Goal: Task Accomplishment & Management: Complete application form

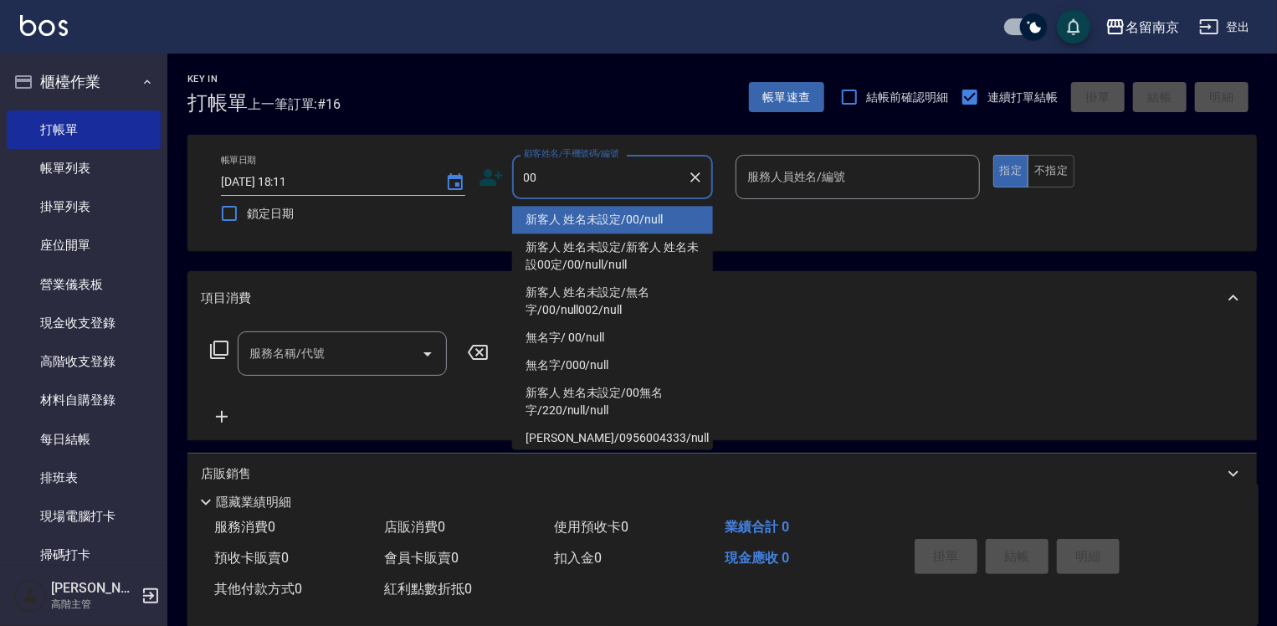
type input "新客人 姓名未設定/00/null"
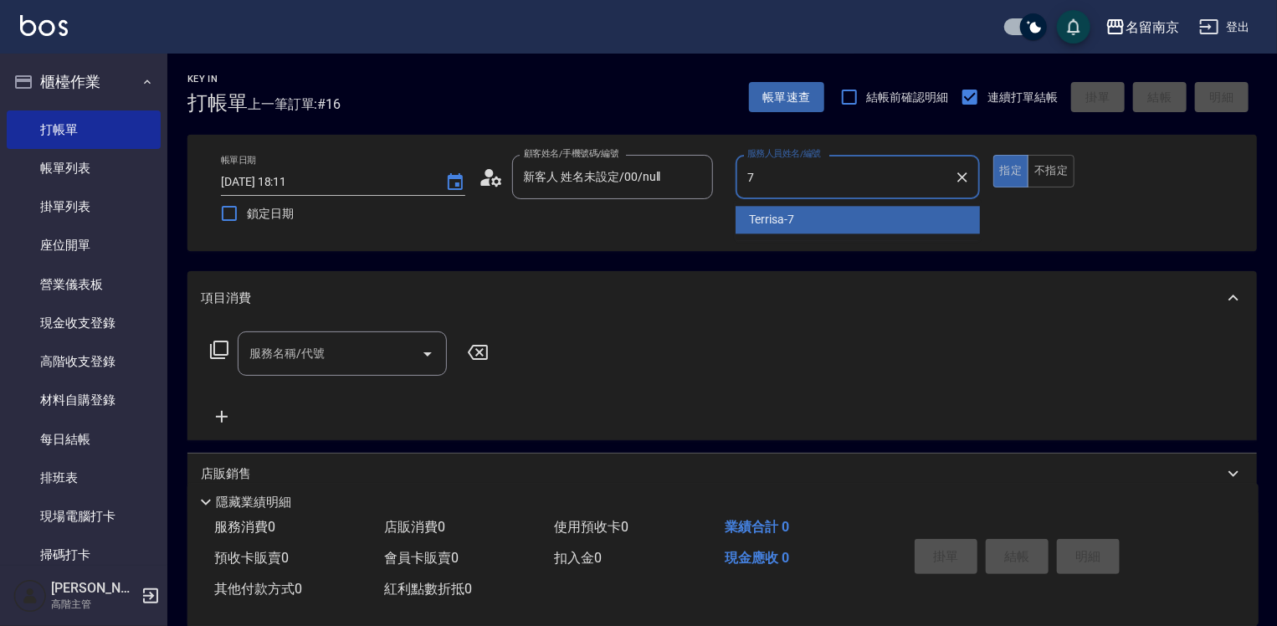
type input "Terrisa-7"
type button "true"
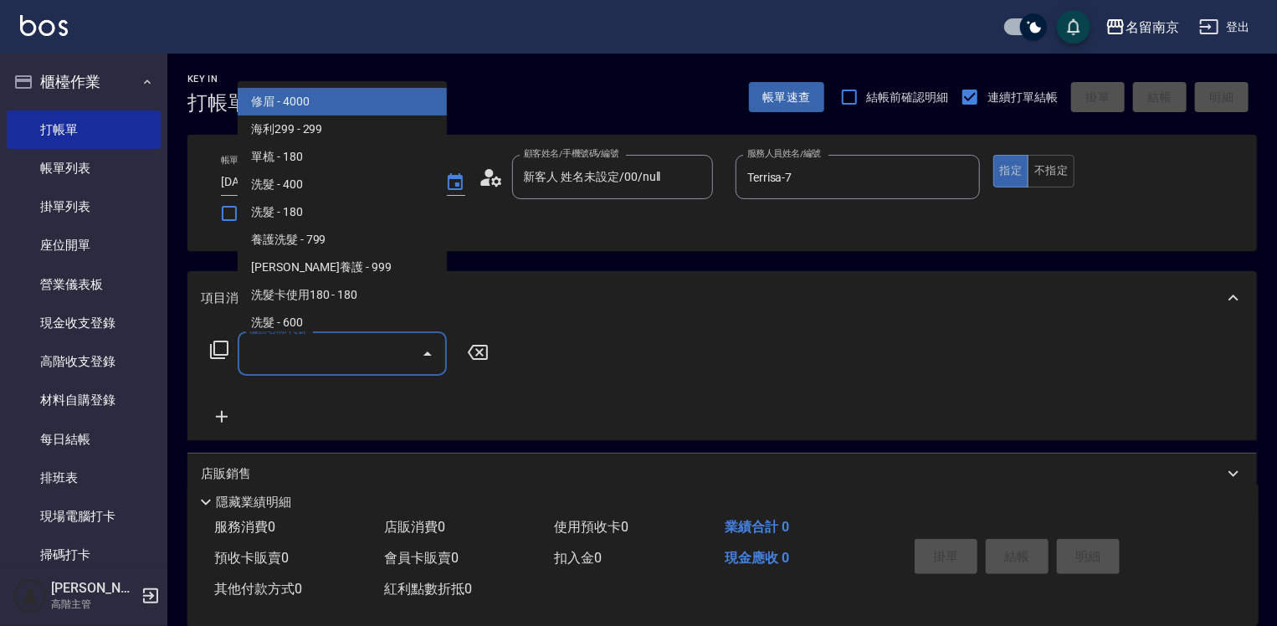
drag, startPoint x: 337, startPoint y: 358, endPoint x: 345, endPoint y: 351, distance: 10.1
click at [339, 356] on input "服務名稱/代號" at bounding box center [329, 353] width 169 height 29
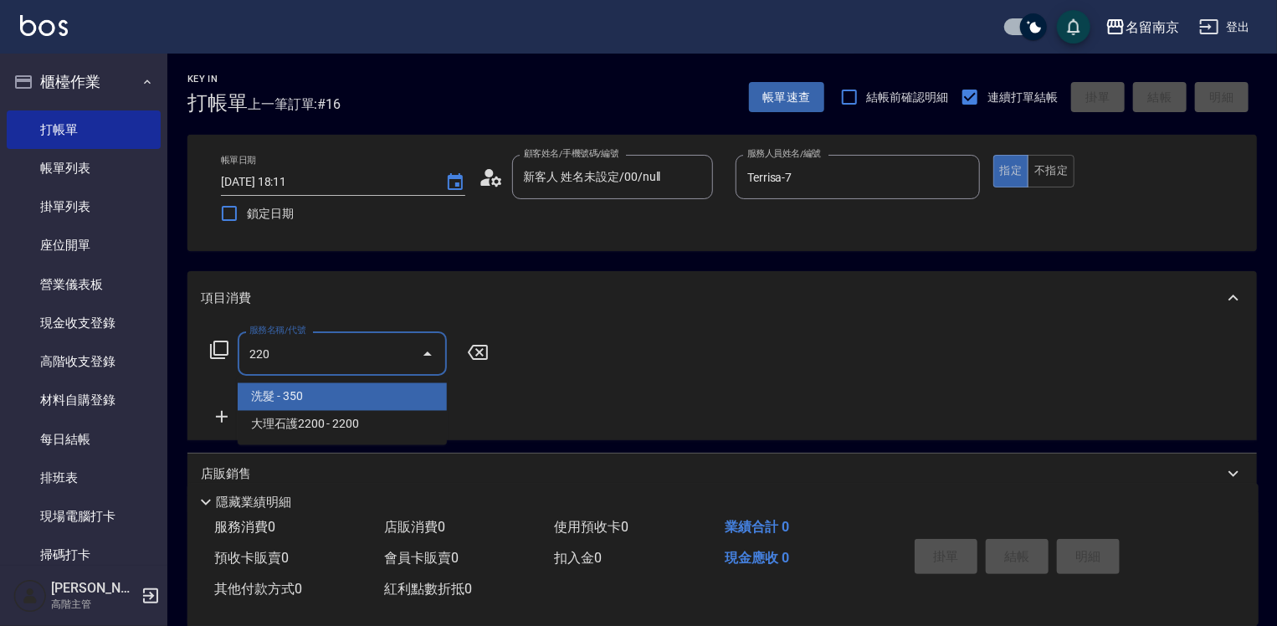
type input "洗髮(220)"
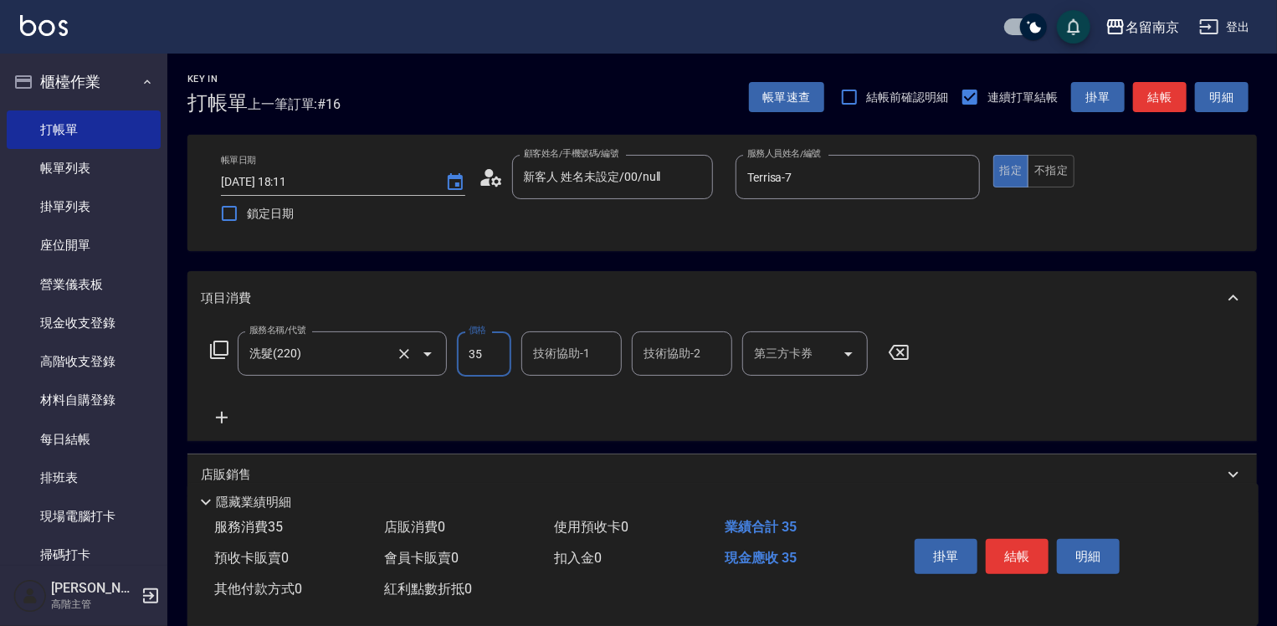
type input "350"
click at [551, 385] on div "Terrisa -7" at bounding box center [571, 397] width 100 height 28
type input "Terrisa-7"
click at [1024, 557] on button "結帳" at bounding box center [1017, 556] width 63 height 35
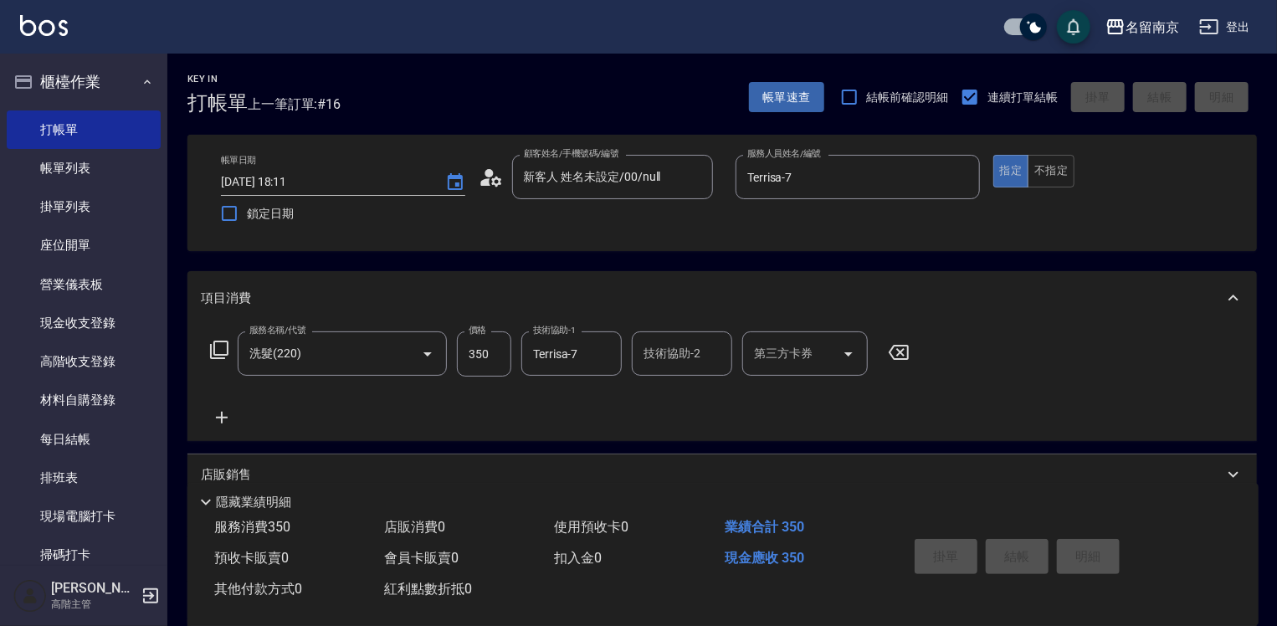
type input "[DATE] 18:48"
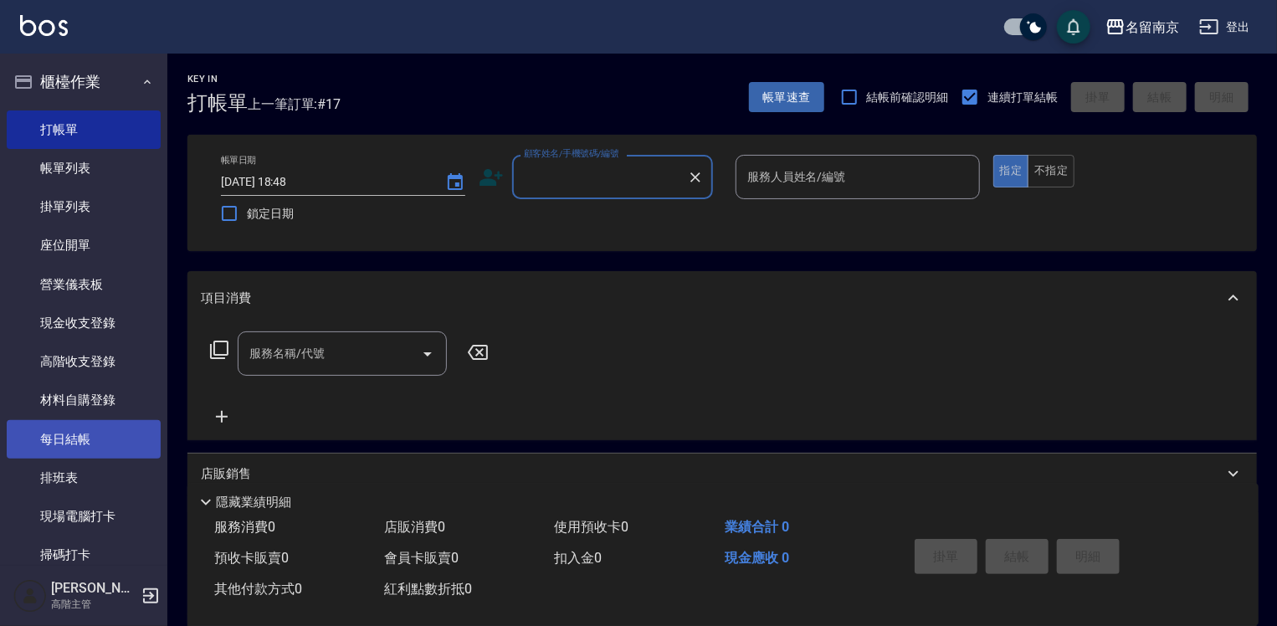
click at [92, 429] on link "每日結帳" at bounding box center [84, 439] width 154 height 38
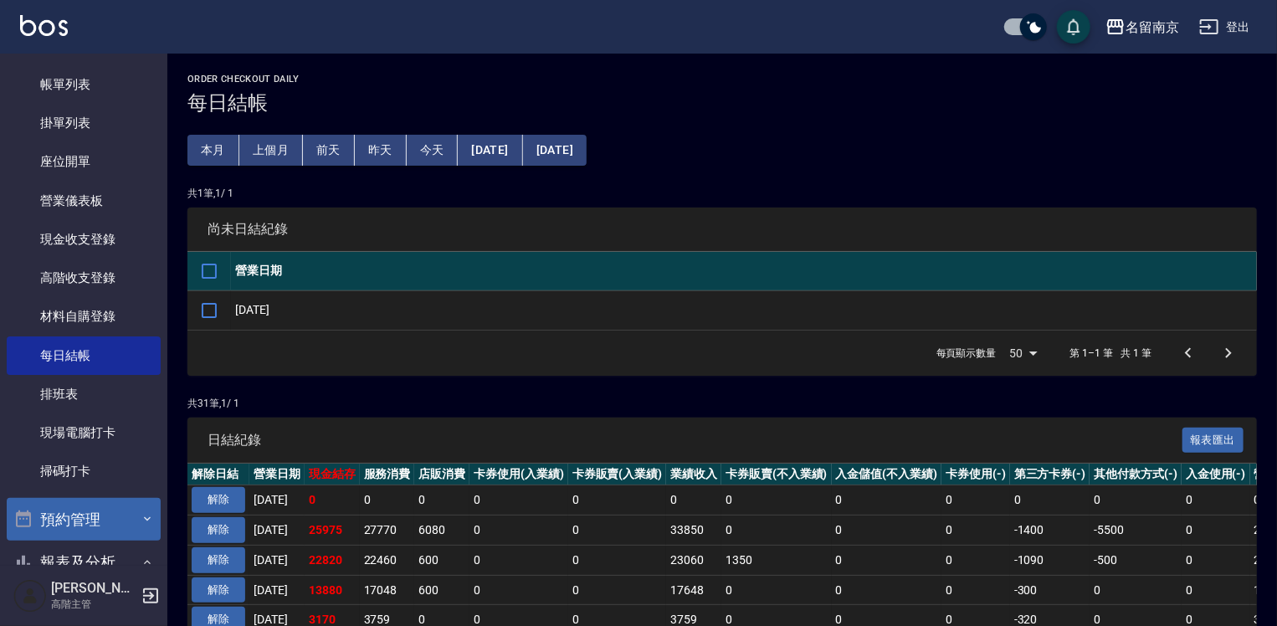
scroll to position [335, 0]
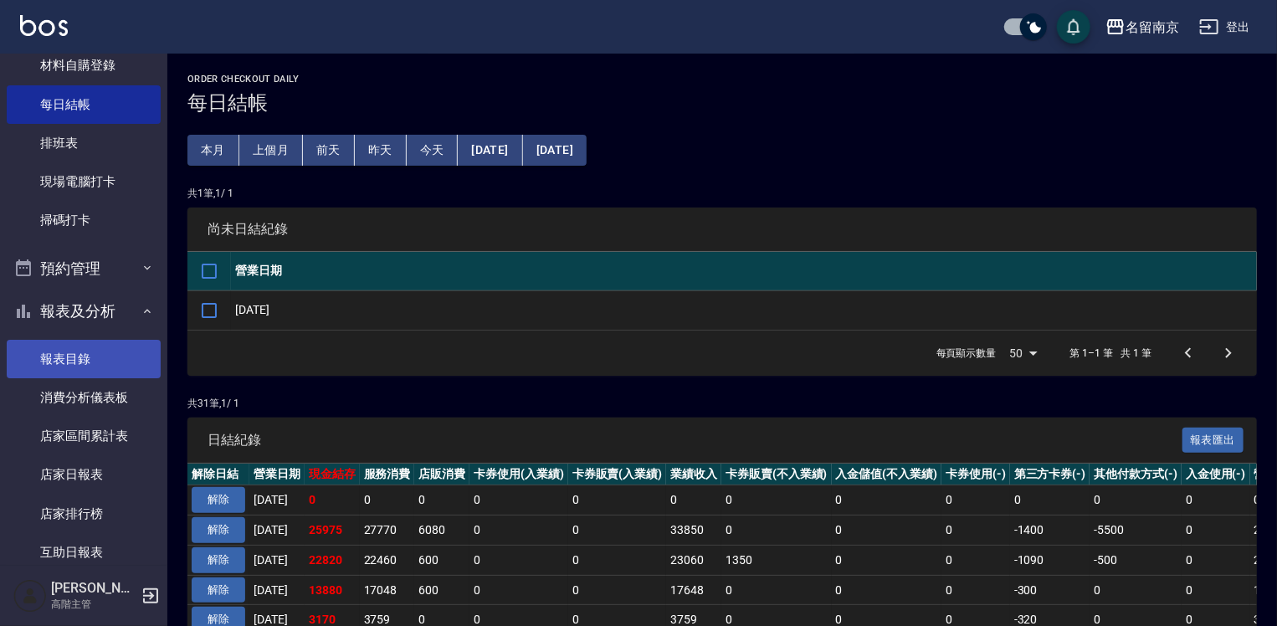
click at [100, 360] on link "報表目錄" at bounding box center [84, 359] width 154 height 38
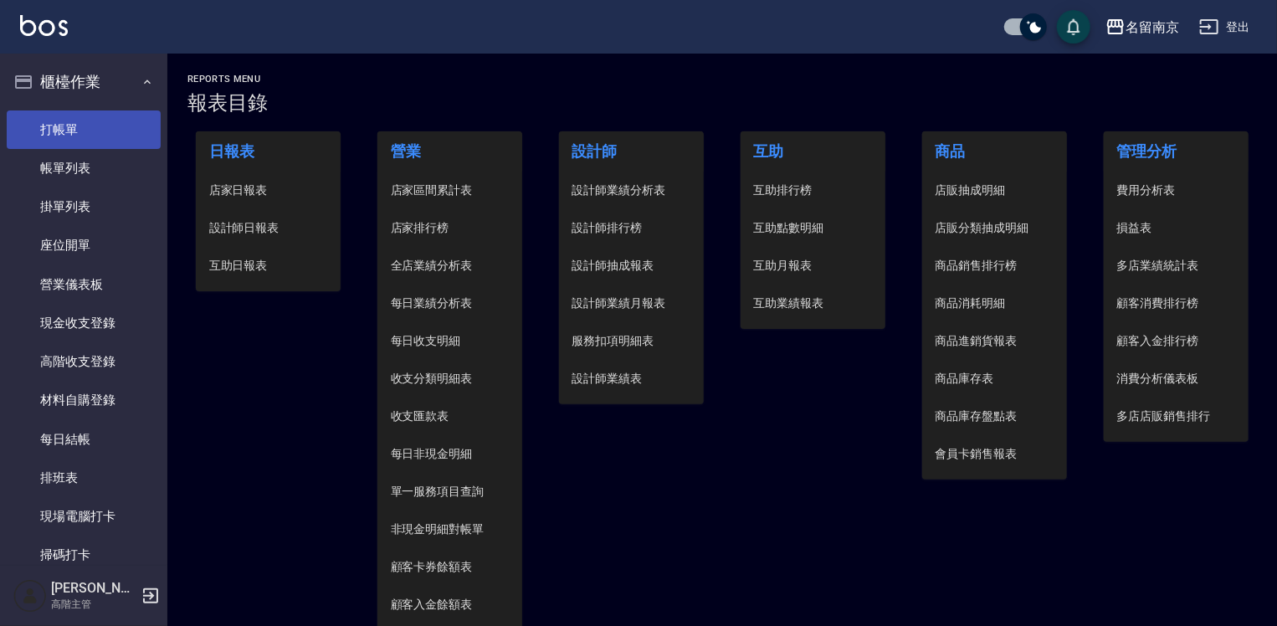
click at [90, 124] on link "打帳單" at bounding box center [84, 129] width 154 height 38
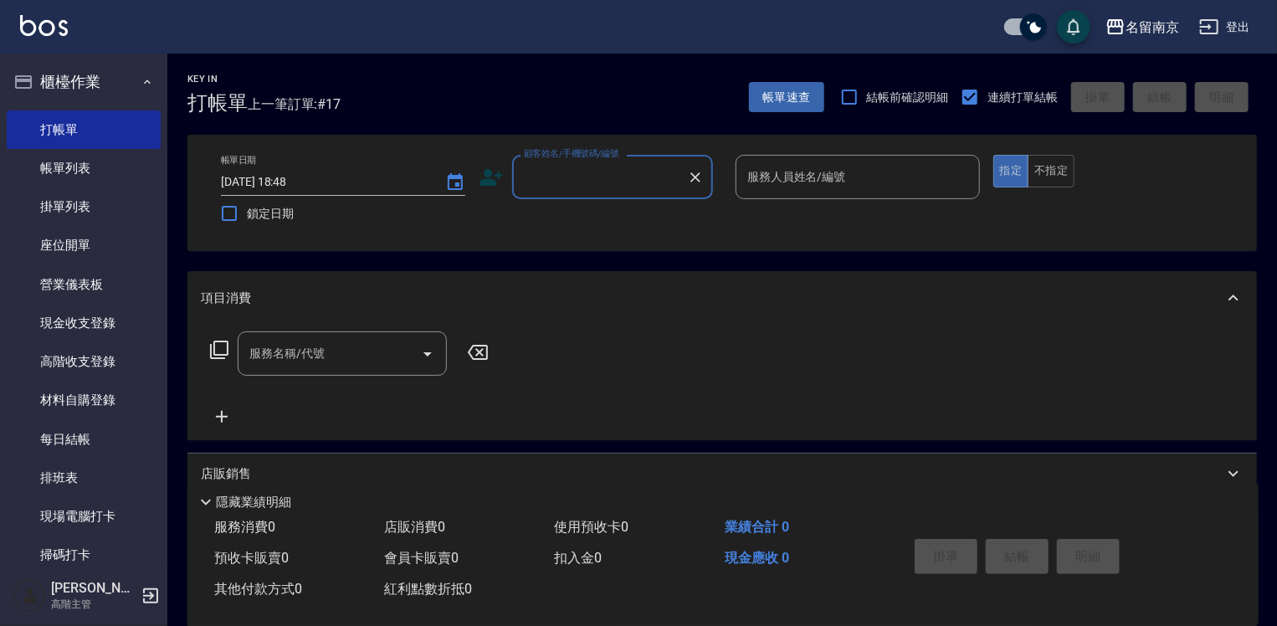
click at [632, 181] on input "顧客姓名/手機號碼/編號" at bounding box center [600, 176] width 161 height 29
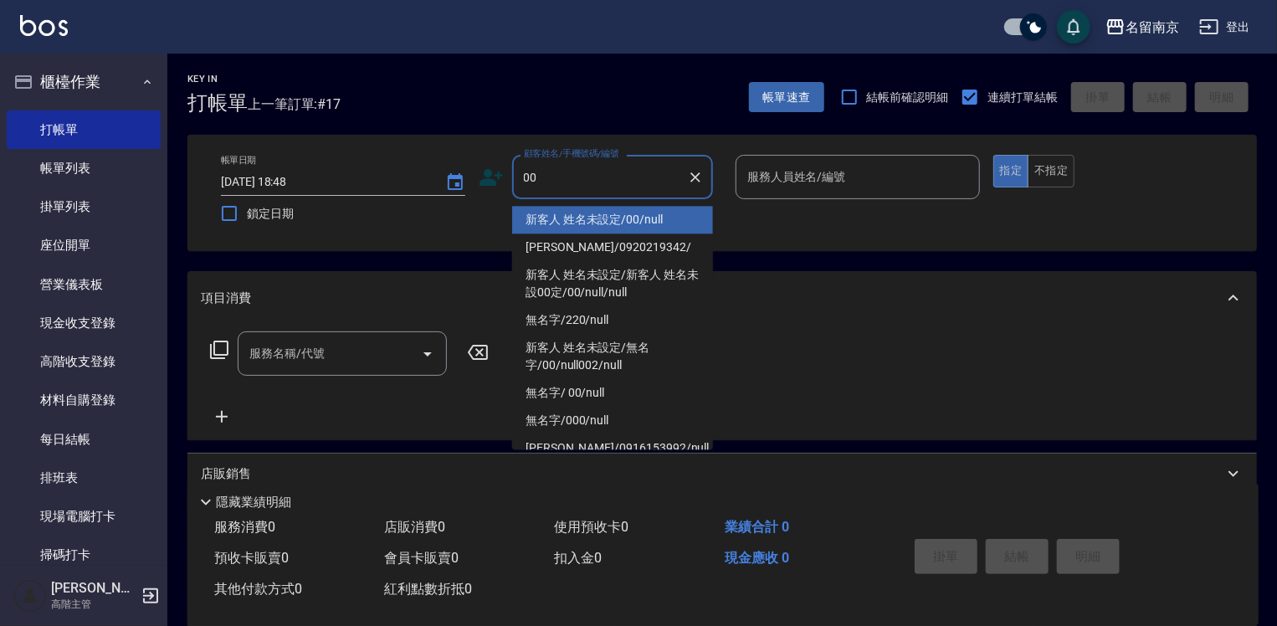
type input "新客人 姓名未設定/00/null"
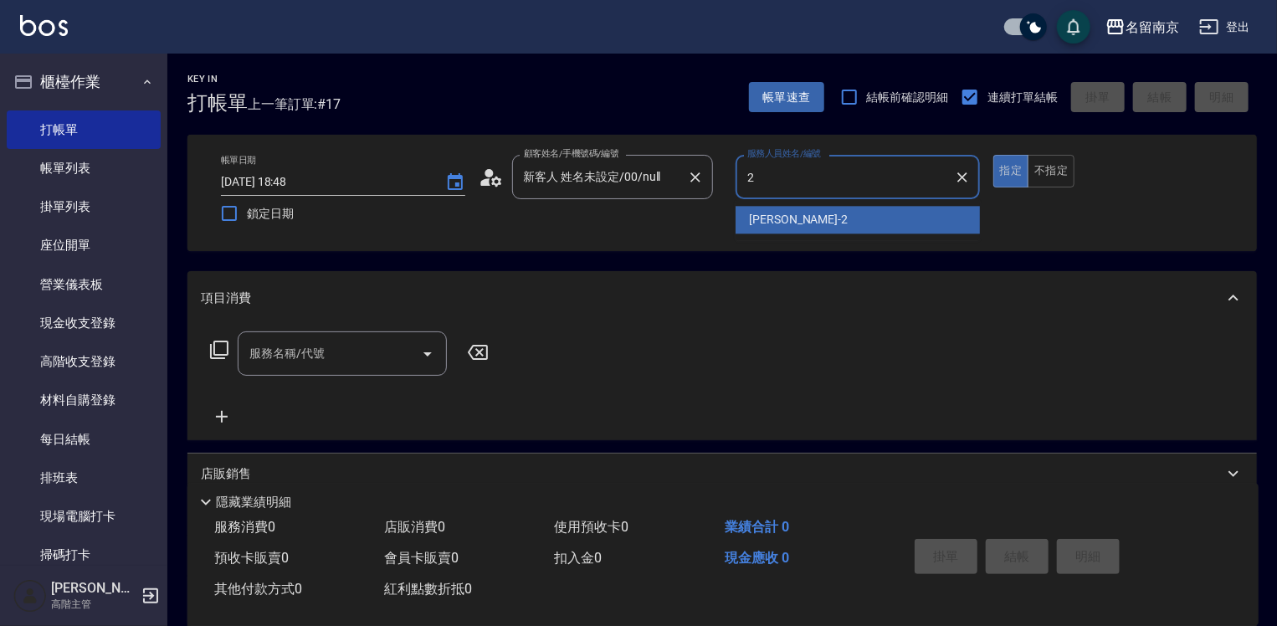
type input "[PERSON_NAME]-2"
type button "true"
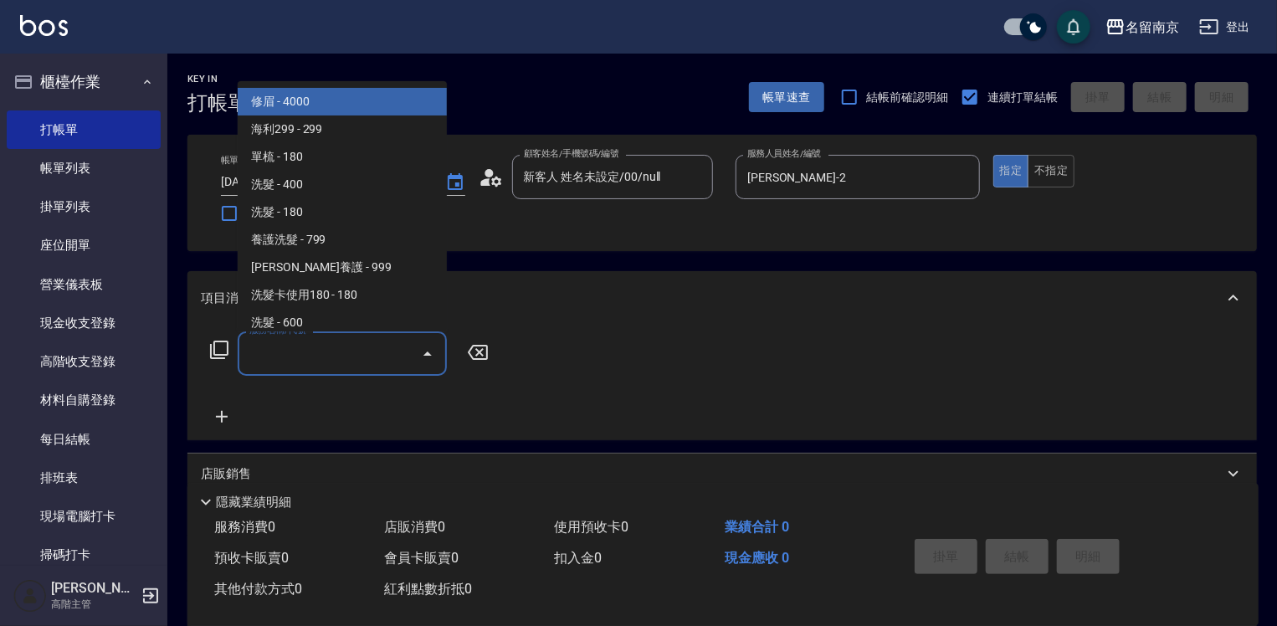
drag, startPoint x: 308, startPoint y: 361, endPoint x: 636, endPoint y: 401, distance: 330.3
click at [325, 362] on input "服務名稱/代號" at bounding box center [329, 353] width 169 height 29
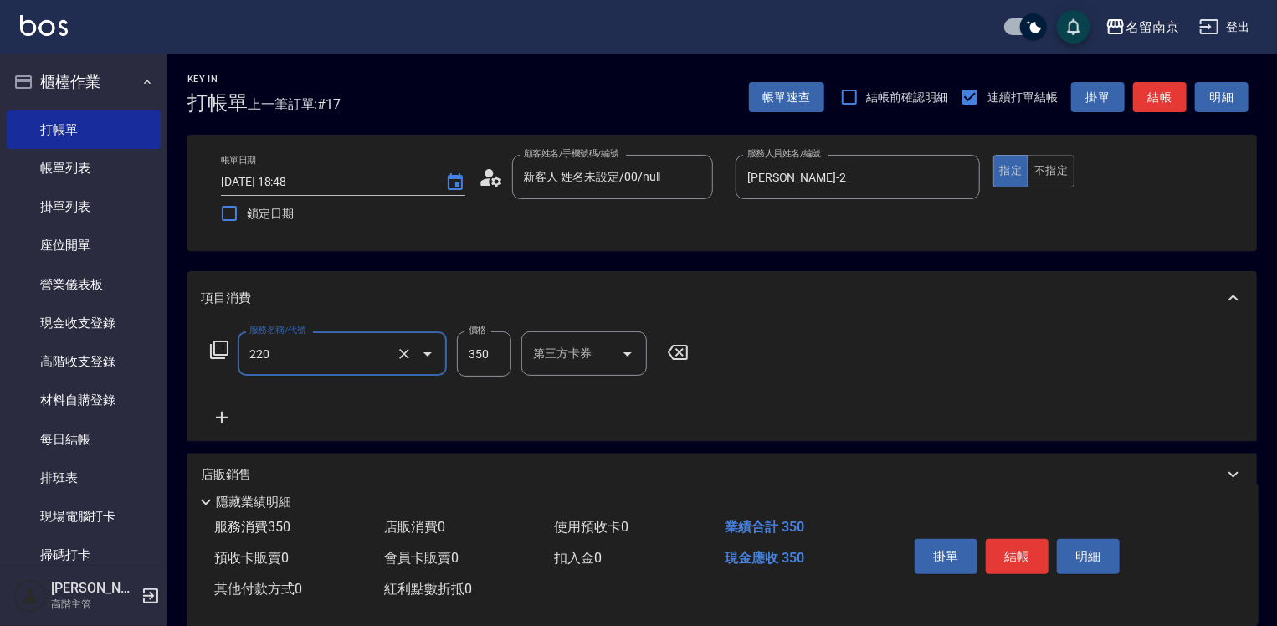
type input "洗髮(220)"
type input "350"
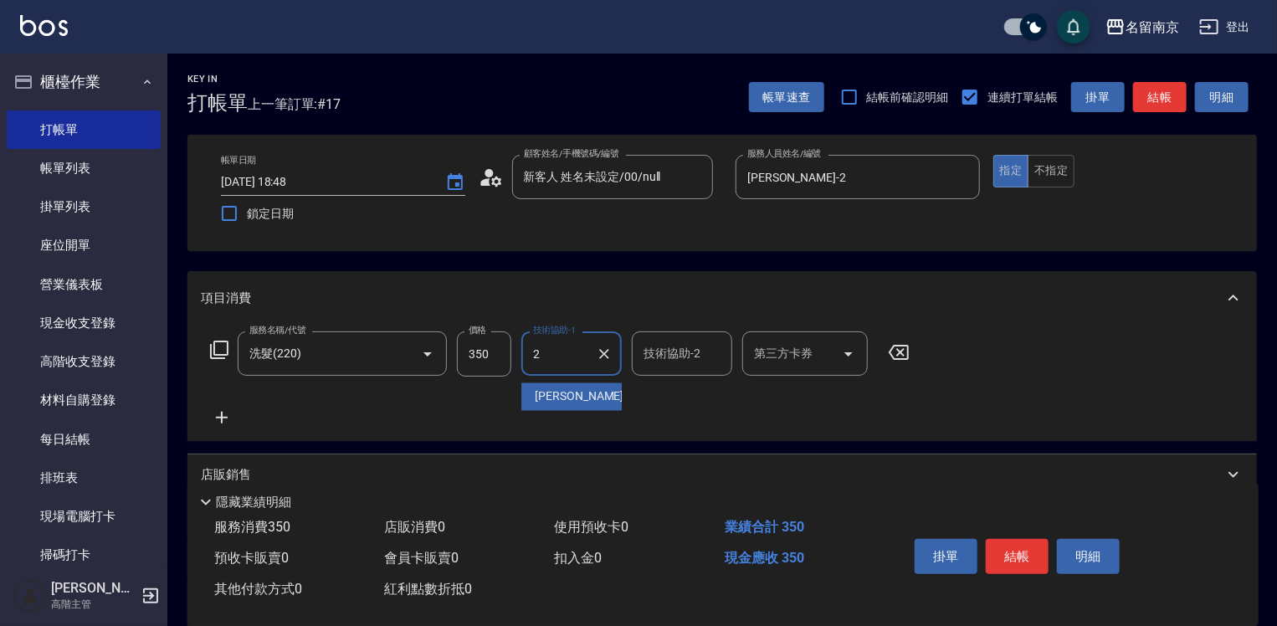
type input "[PERSON_NAME]-2"
click at [218, 411] on icon at bounding box center [222, 417] width 42 height 20
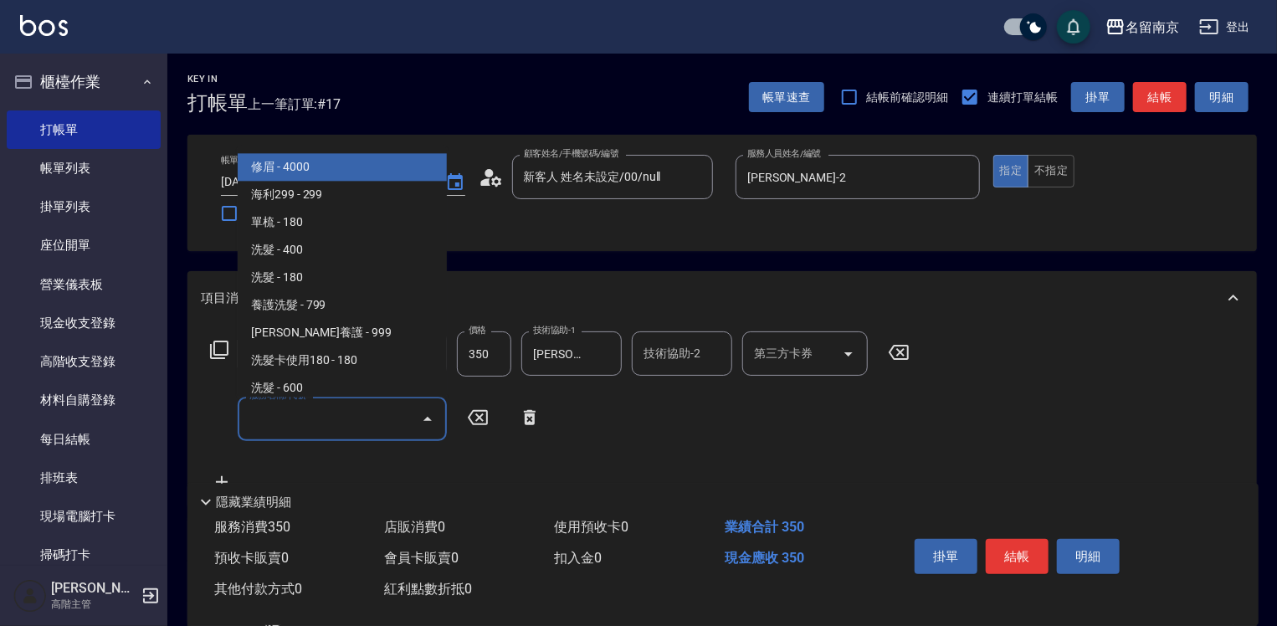
click at [310, 416] on input "服務名稱/代號" at bounding box center [329, 418] width 169 height 29
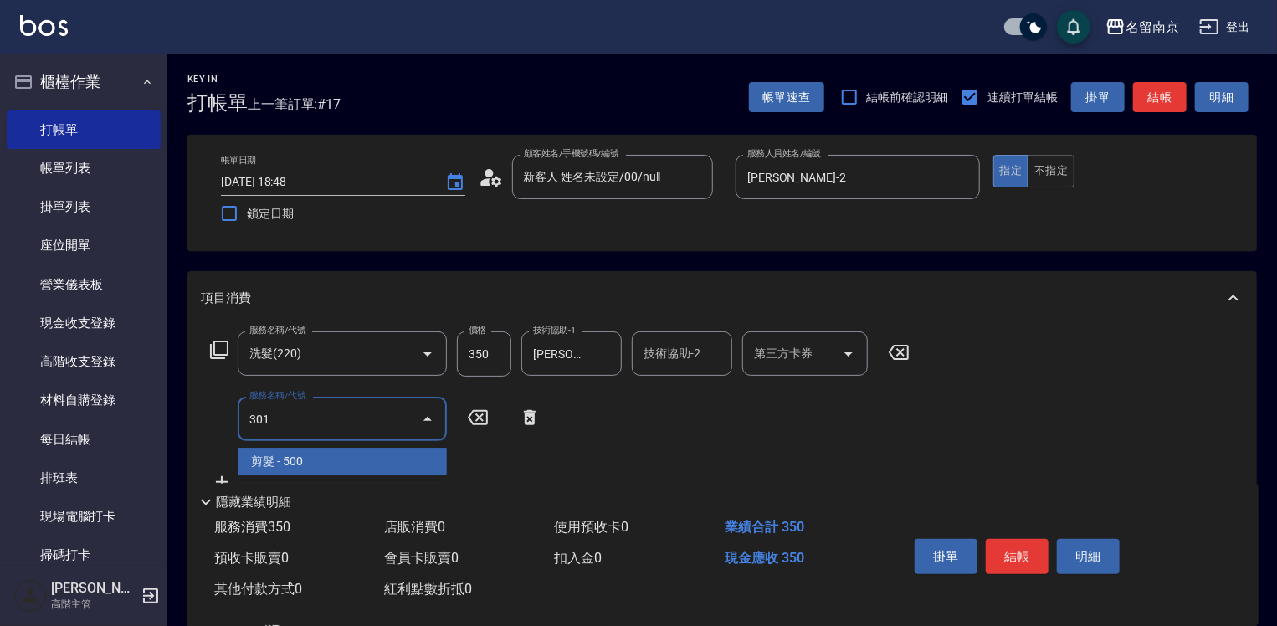
type input "剪髮(301)"
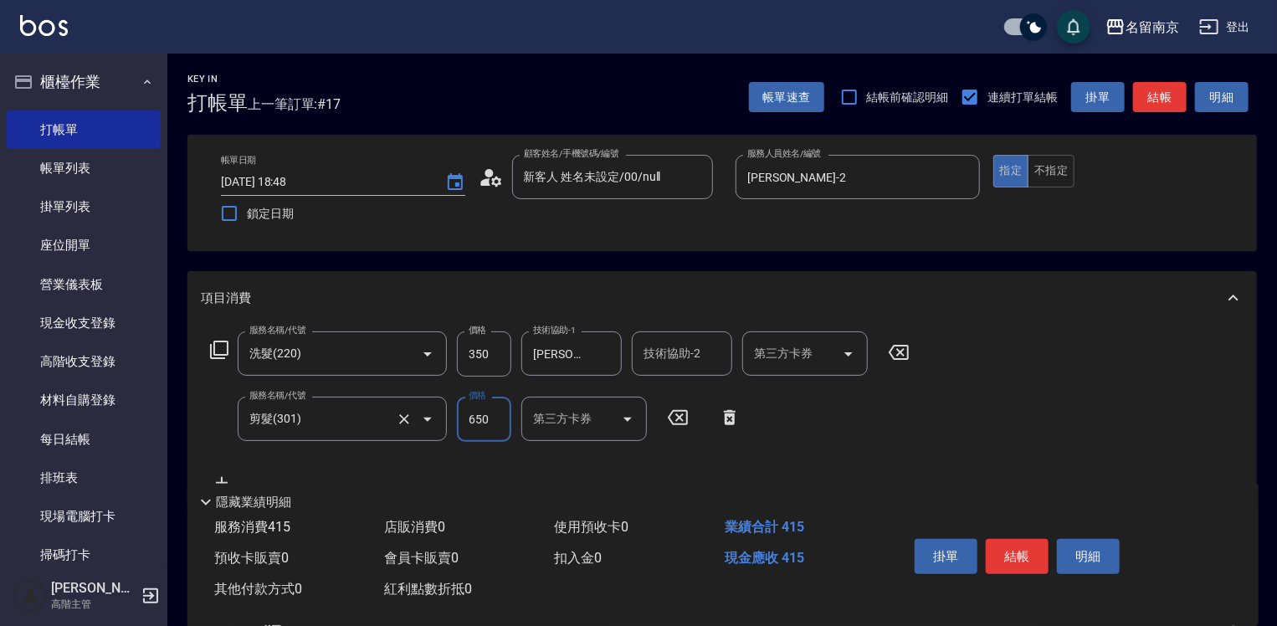
type input "650"
click at [222, 341] on icon at bounding box center [219, 350] width 18 height 18
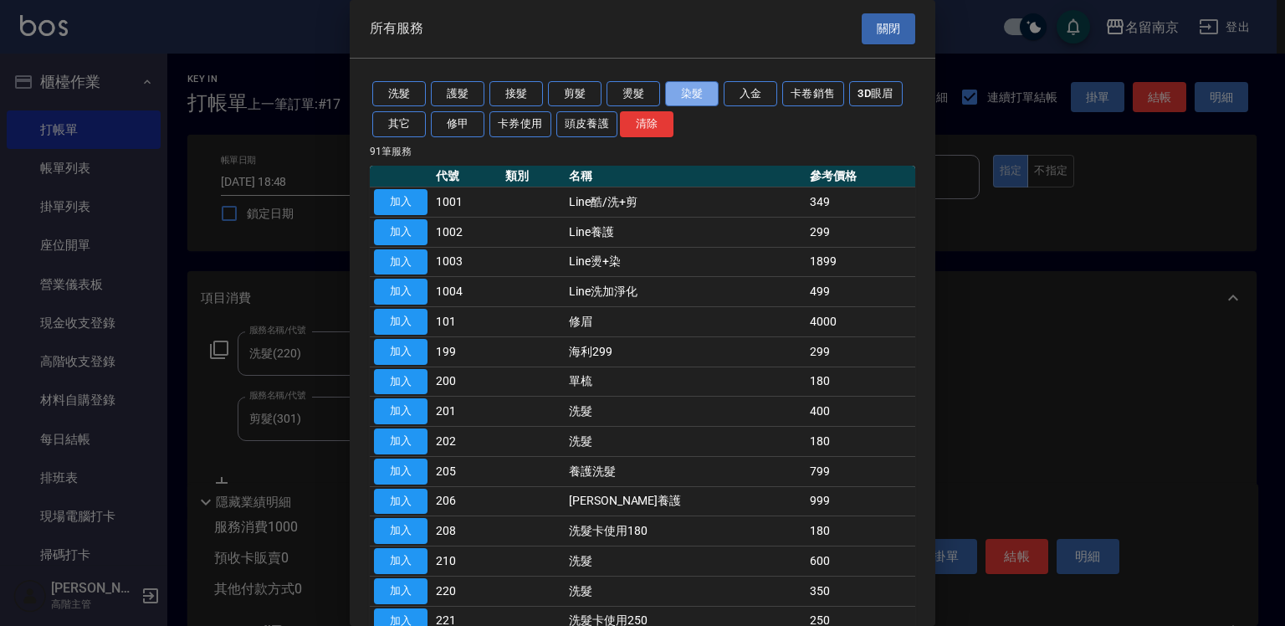
click at [694, 91] on button "染髮" at bounding box center [692, 94] width 54 height 26
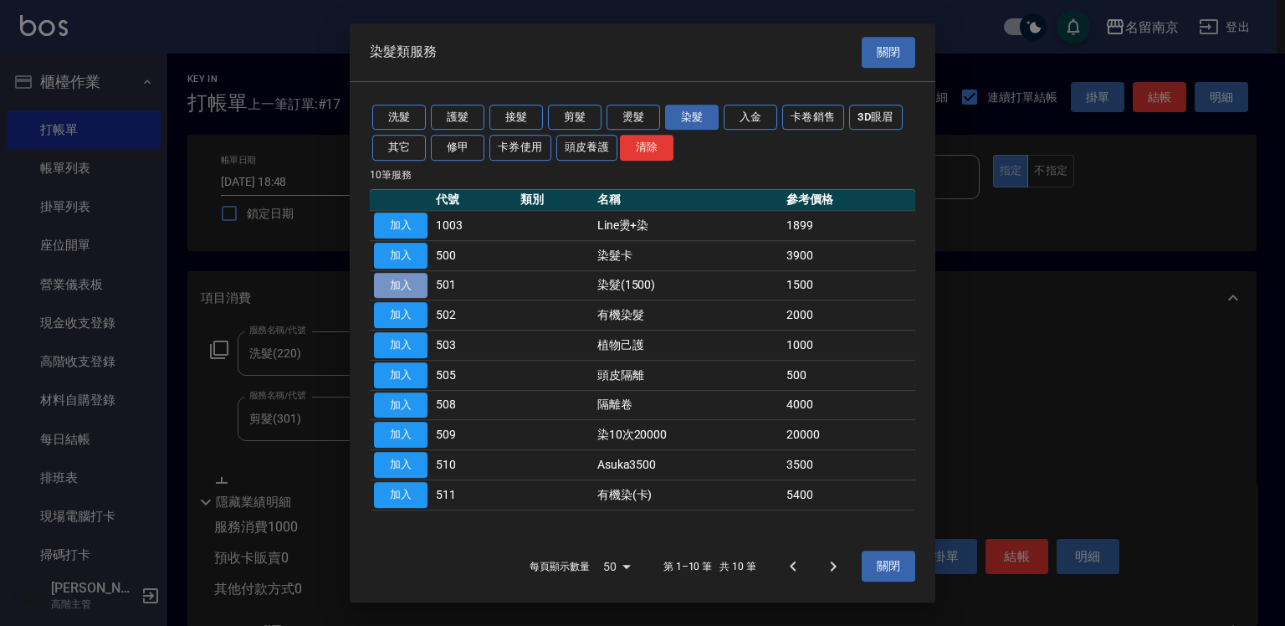
click at [414, 280] on button "加入" at bounding box center [401, 286] width 54 height 26
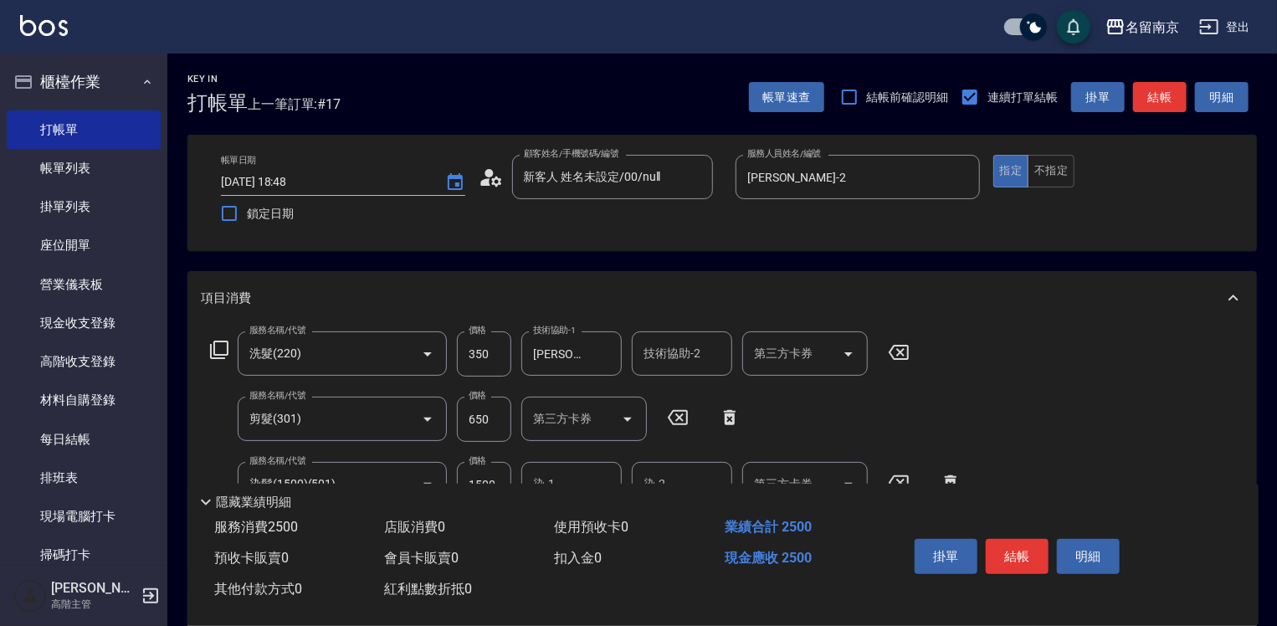
scroll to position [167, 0]
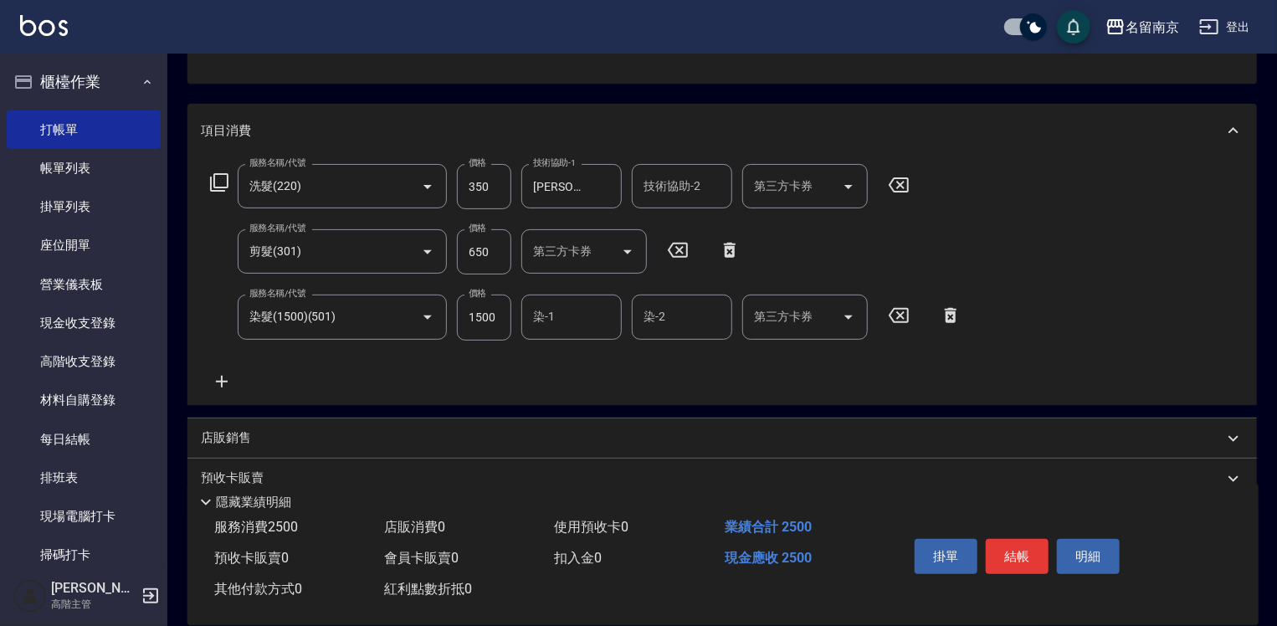
drag, startPoint x: 488, startPoint y: 315, endPoint x: 587, endPoint y: 318, distance: 98.8
click at [488, 315] on input "1500" at bounding box center [484, 317] width 54 height 45
type input "1500"
type input "[PERSON_NAME]-2"
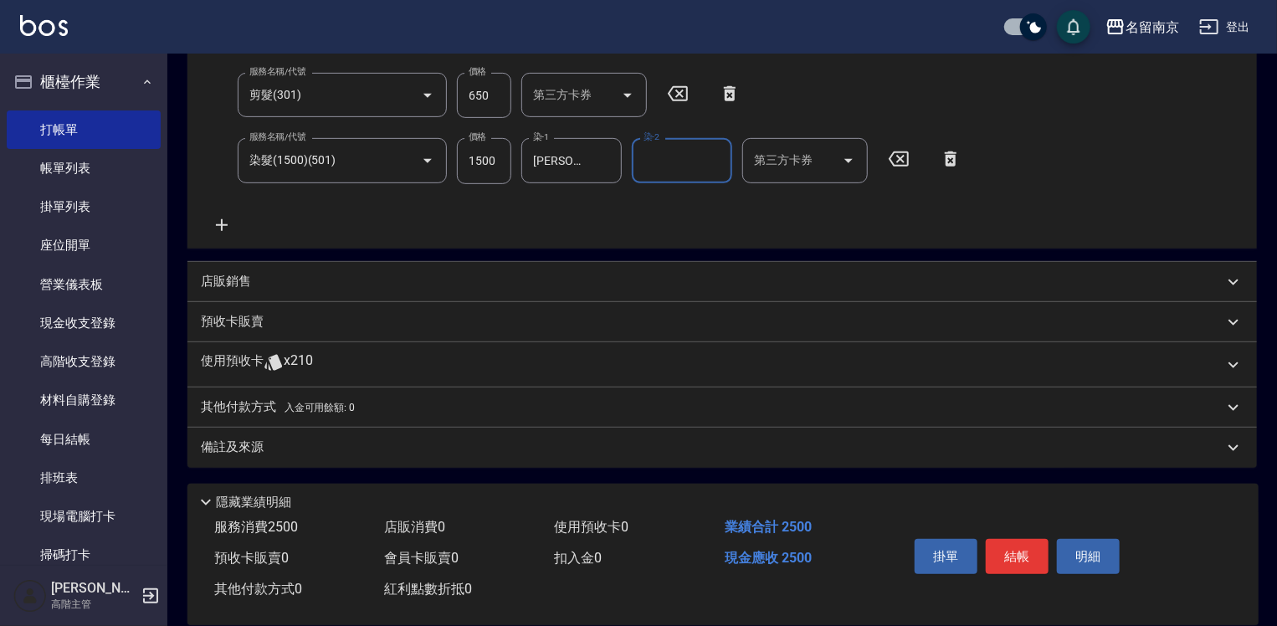
click at [241, 278] on p "店販銷售" at bounding box center [226, 282] width 50 height 18
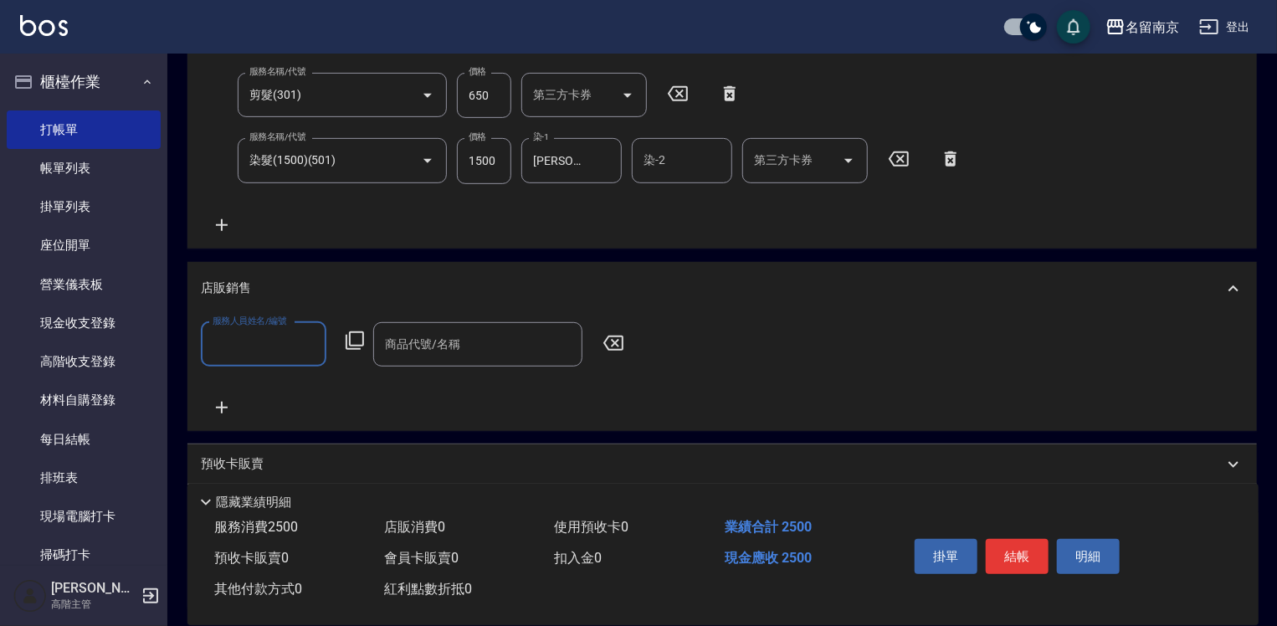
scroll to position [0, 0]
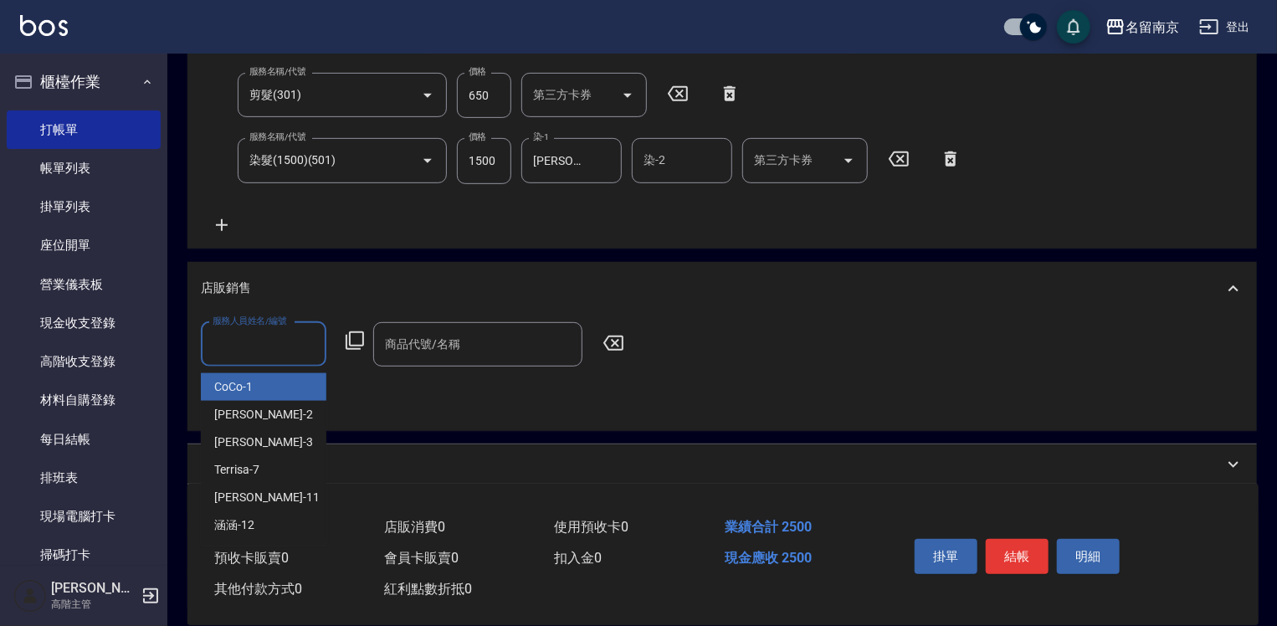
click at [268, 341] on input "服務人員姓名/編號" at bounding box center [263, 344] width 110 height 29
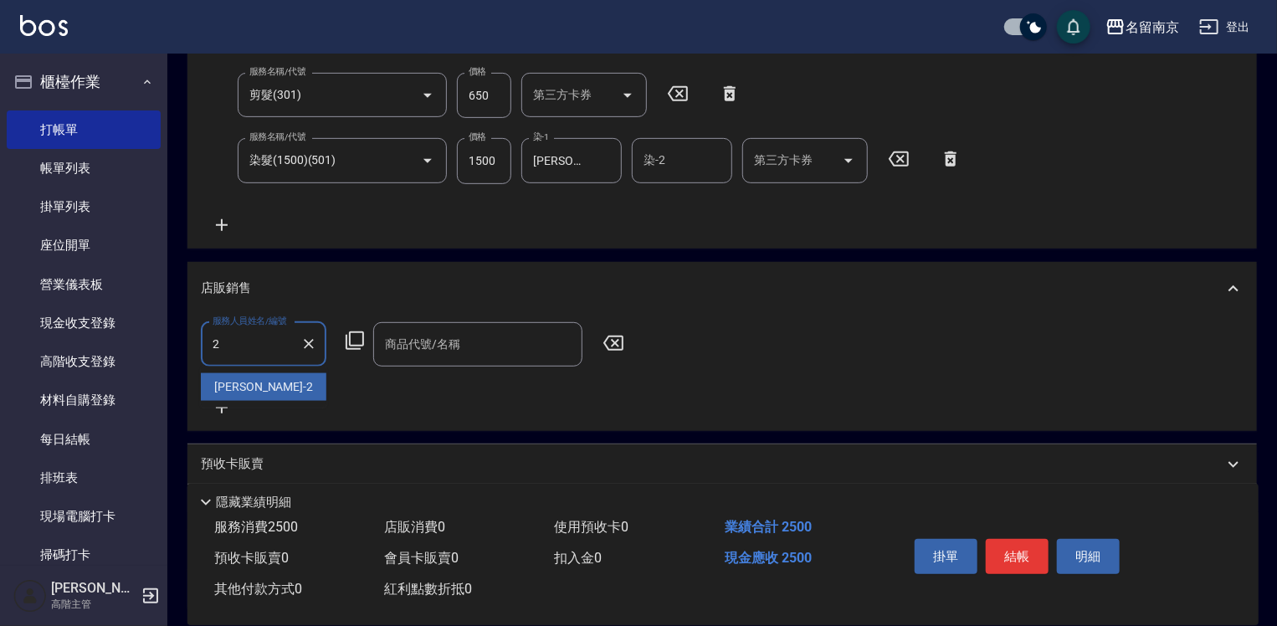
type input "[PERSON_NAME]-2"
click at [349, 340] on icon at bounding box center [355, 340] width 18 height 18
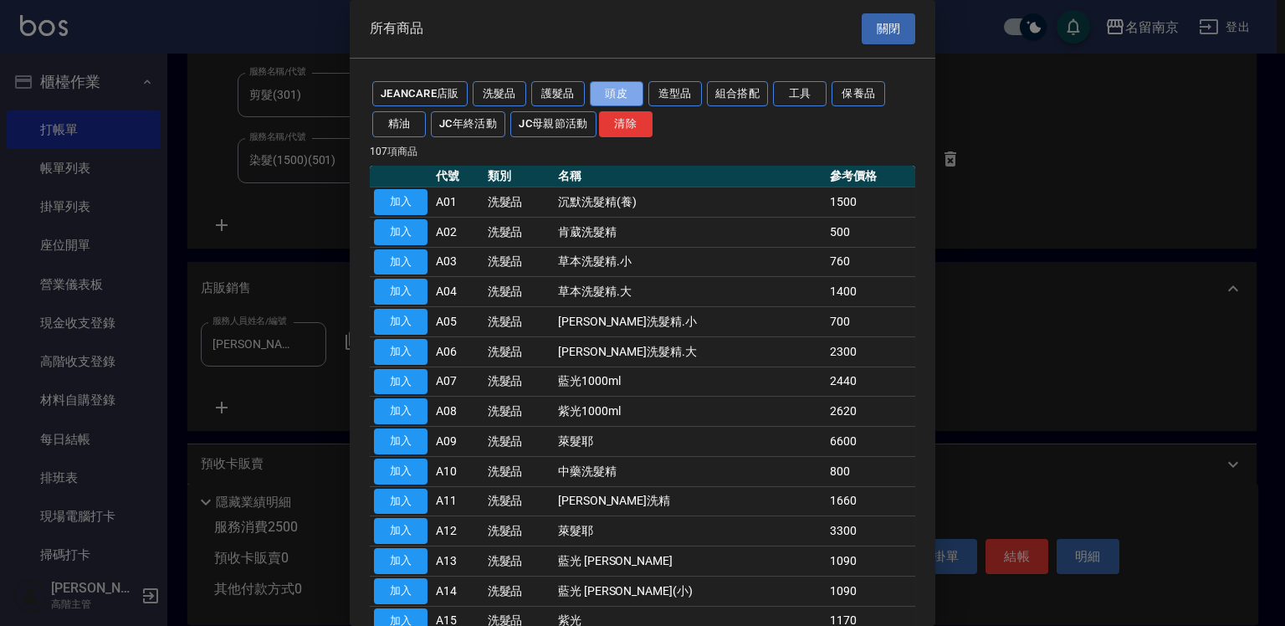
click at [605, 86] on button "頭皮" at bounding box center [617, 94] width 54 height 26
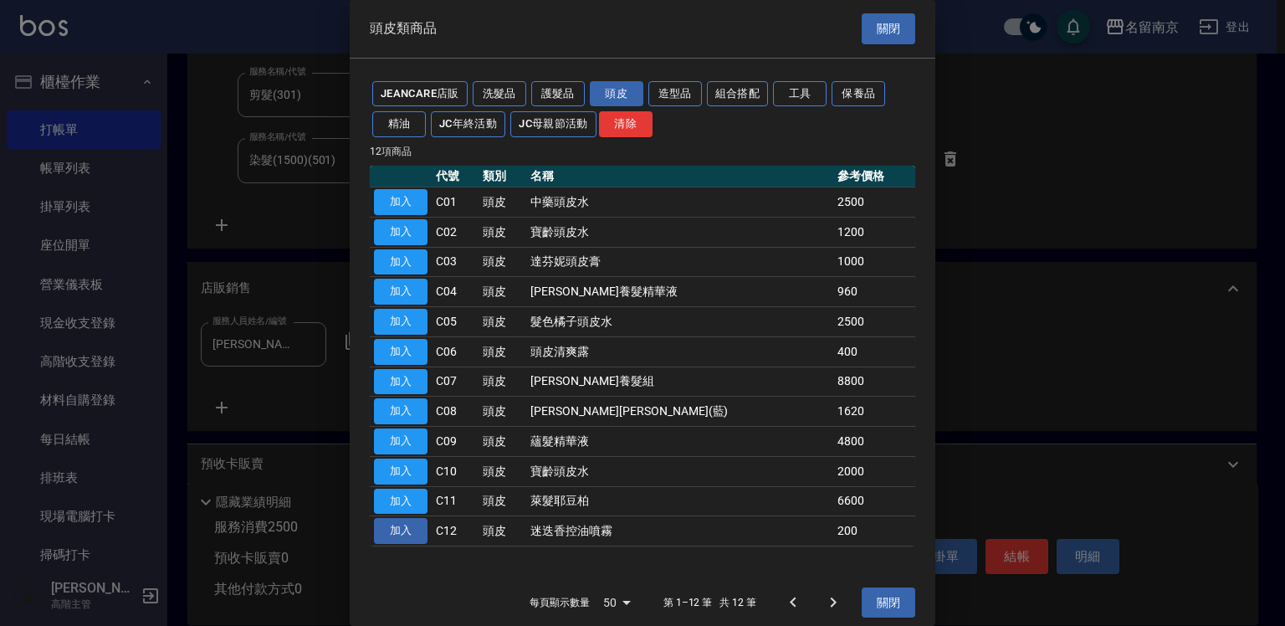
click at [404, 530] on button "加入" at bounding box center [401, 531] width 54 height 26
type input "迷迭香控油噴霧"
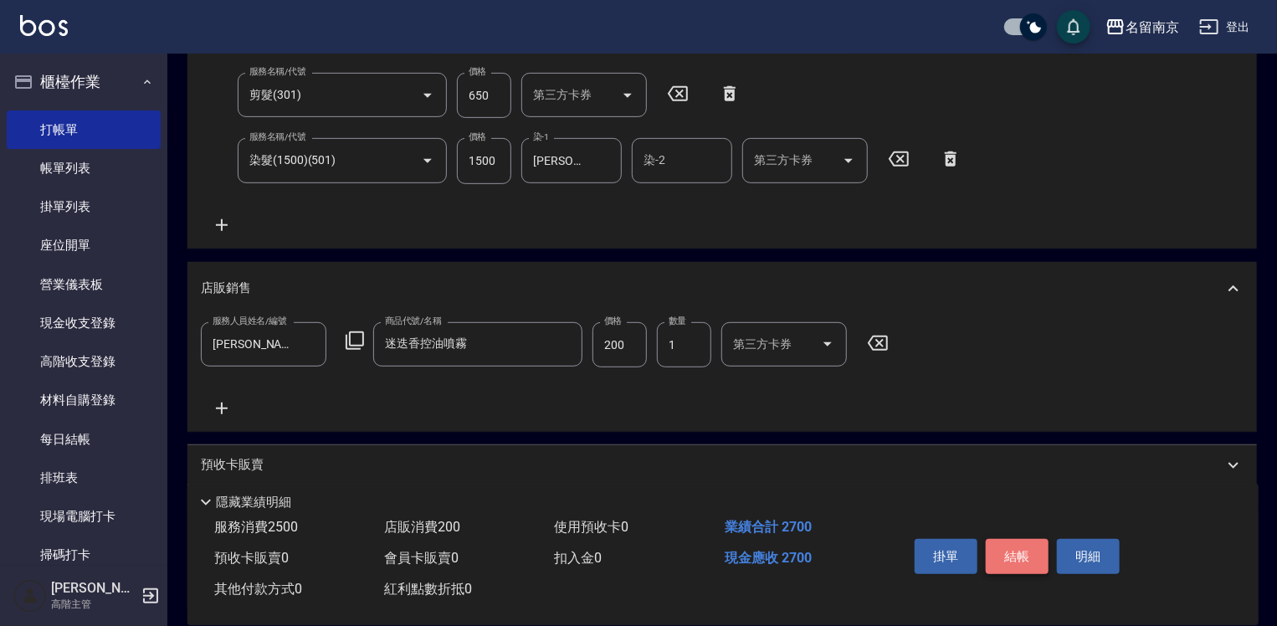
click at [1018, 539] on button "結帳" at bounding box center [1017, 556] width 63 height 35
type input "[DATE] 18:49"
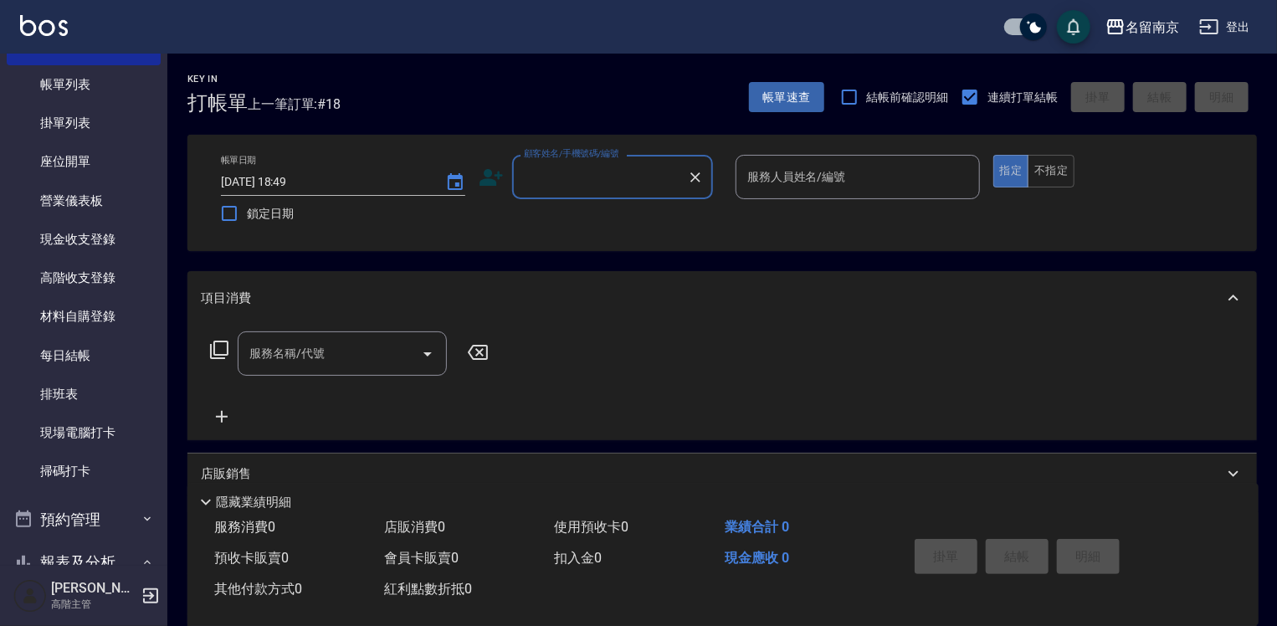
scroll to position [335, 0]
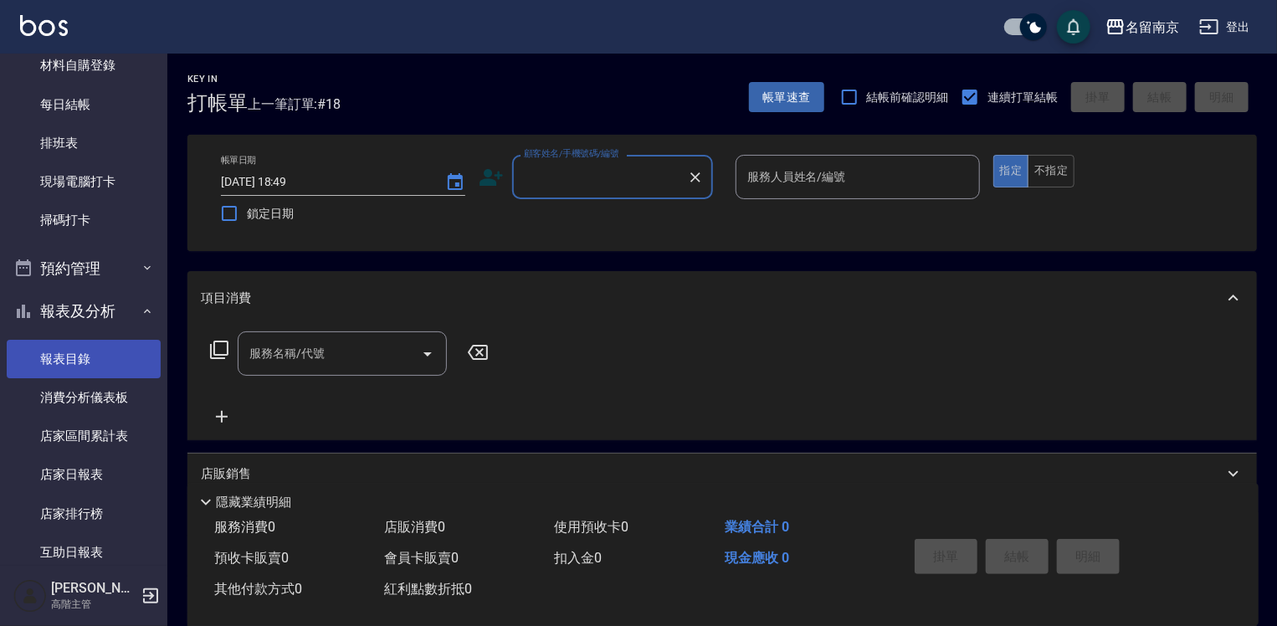
click at [81, 364] on link "報表目錄" at bounding box center [84, 359] width 154 height 38
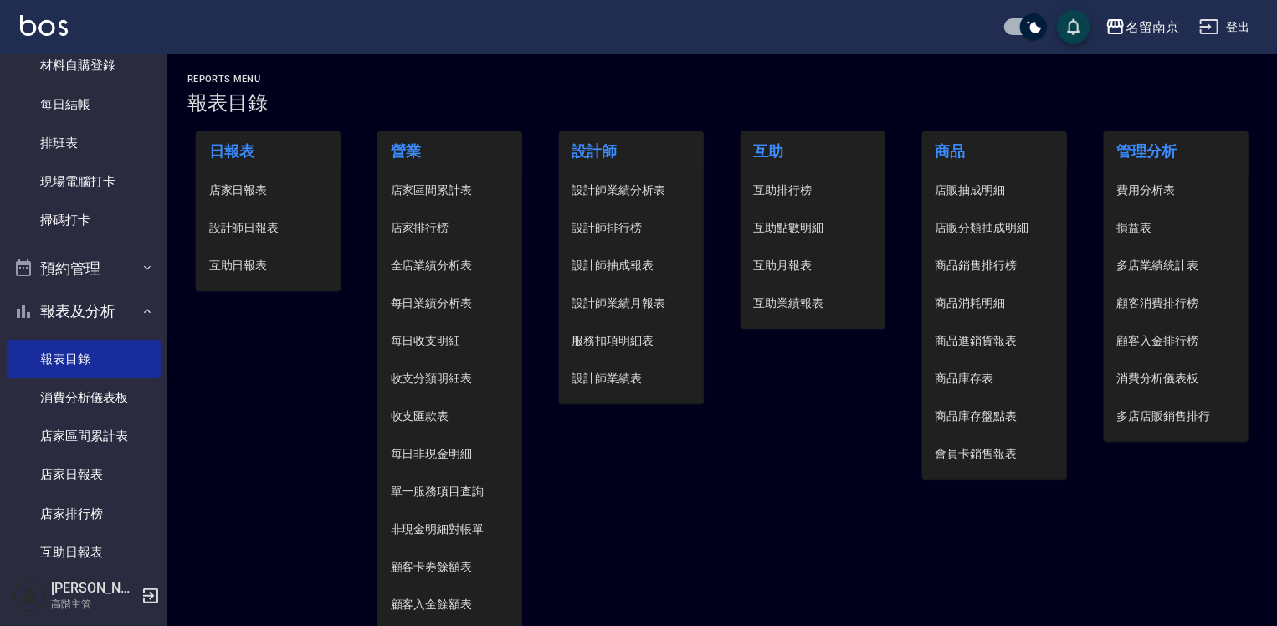
click at [254, 219] on span "設計師日報表" at bounding box center [268, 228] width 119 height 18
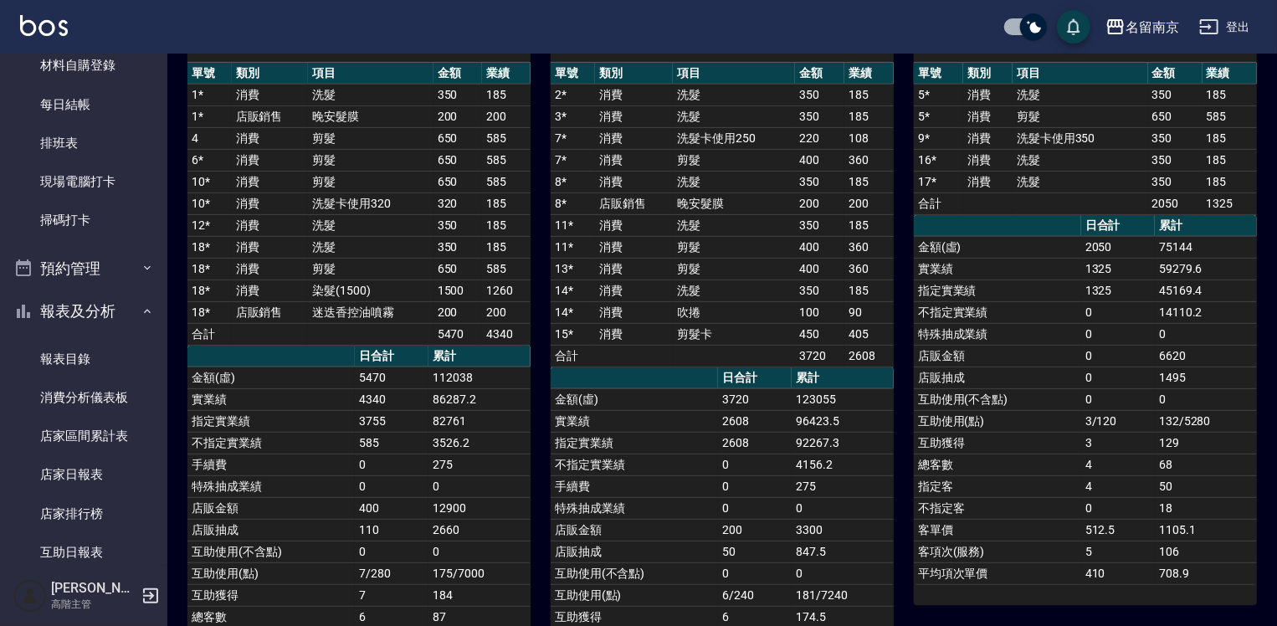
scroll to position [84, 0]
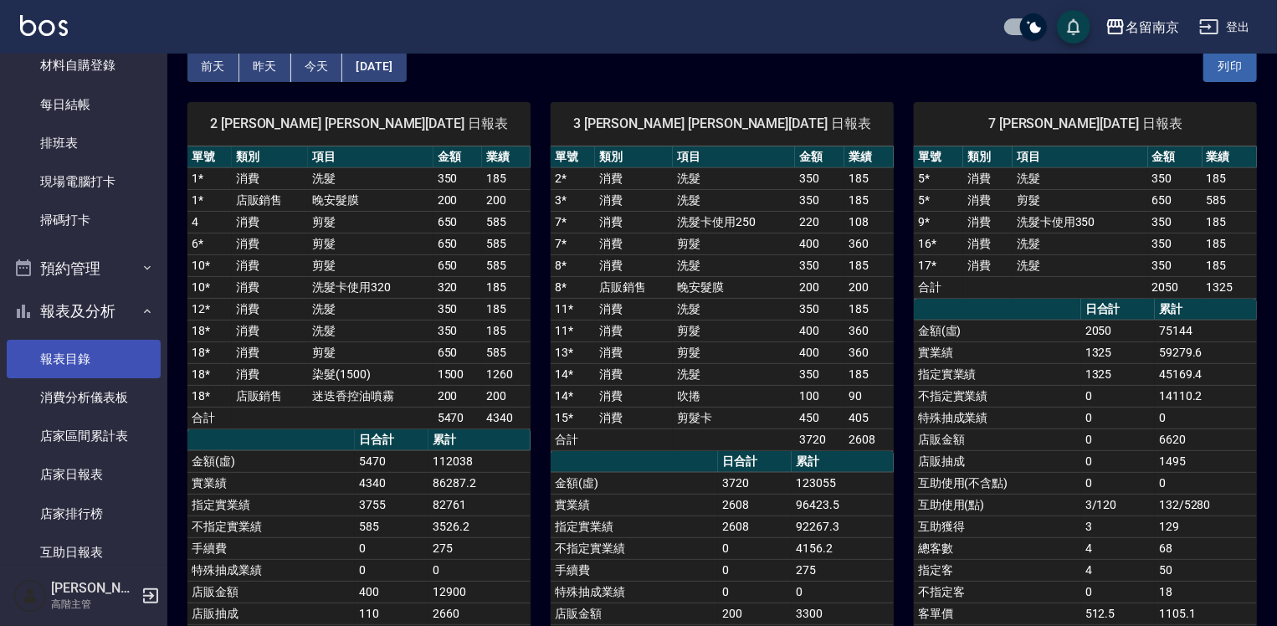
drag, startPoint x: 76, startPoint y: 356, endPoint x: 95, endPoint y: 355, distance: 19.3
click at [76, 356] on link "報表目錄" at bounding box center [84, 359] width 154 height 38
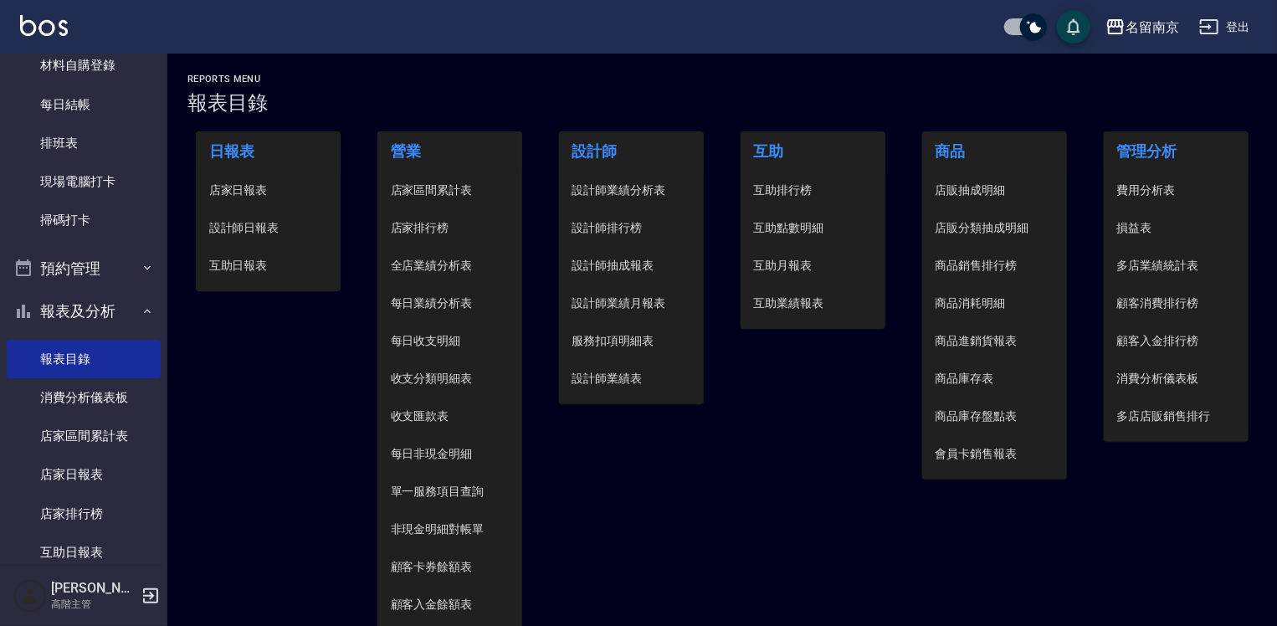
click at [264, 234] on span "設計師日報表" at bounding box center [268, 228] width 119 height 18
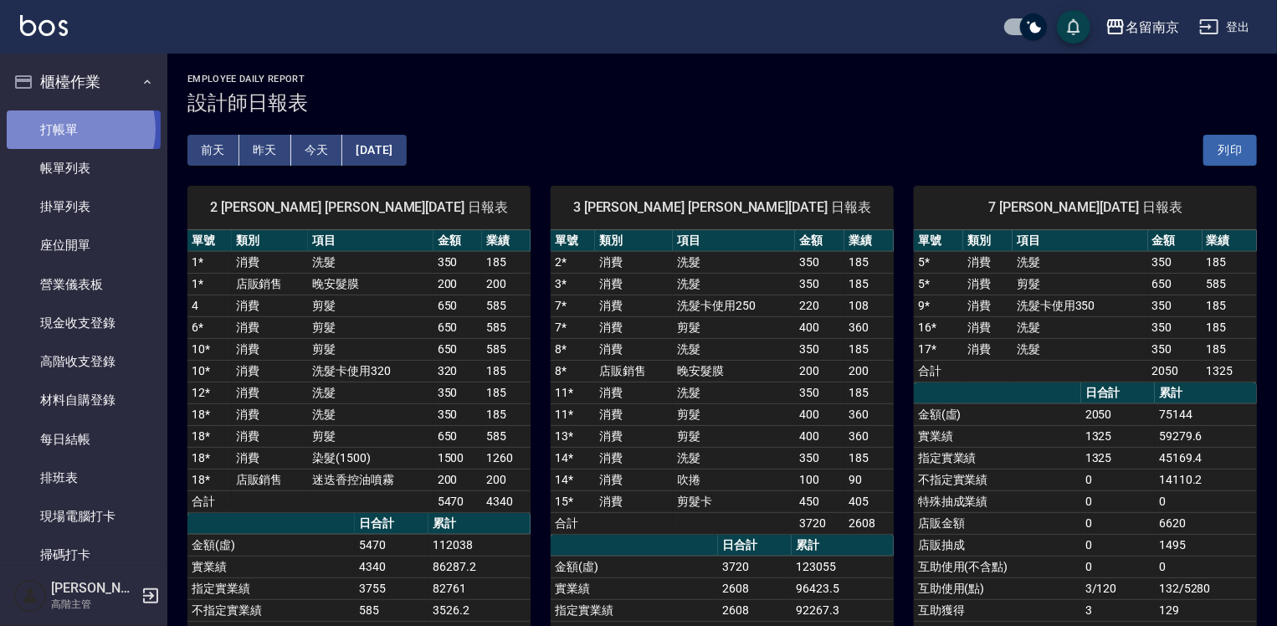
click at [72, 129] on link "打帳單" at bounding box center [84, 129] width 154 height 38
